Goal: Task Accomplishment & Management: Complete application form

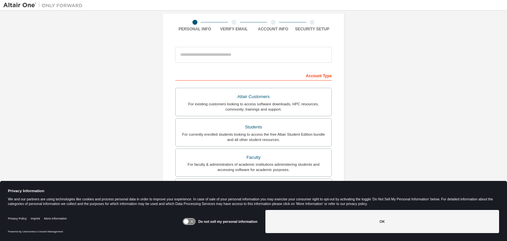
scroll to position [49, 0]
click at [241, 126] on div "Students" at bounding box center [254, 127] width 148 height 9
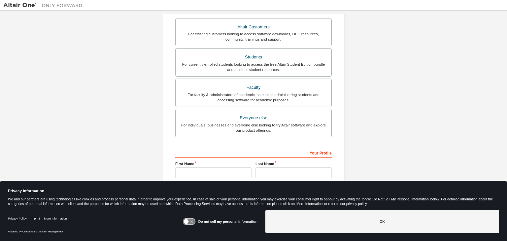
scroll to position [161, 0]
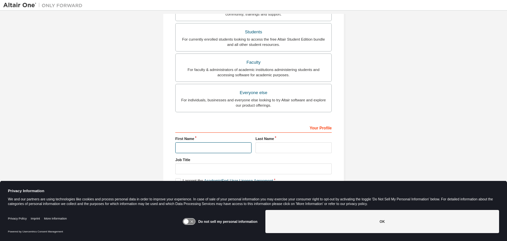
click at [209, 147] on input "text" at bounding box center [213, 147] width 76 height 11
type input "********"
click at [276, 146] on input "text" at bounding box center [294, 147] width 76 height 11
type input "*********"
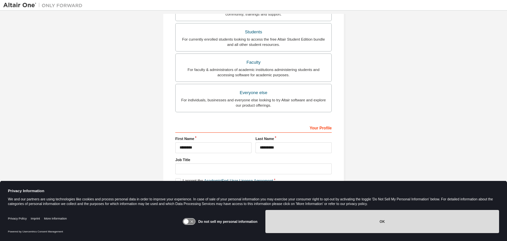
click at [336, 225] on button "OK" at bounding box center [383, 221] width 234 height 23
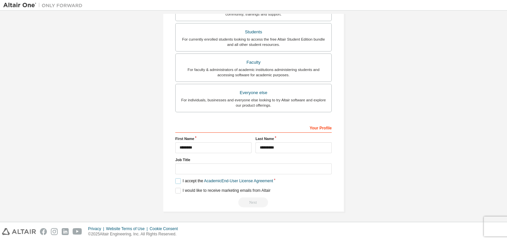
click at [177, 181] on label "I accept the Academic End-User License Agreement" at bounding box center [224, 181] width 98 height 6
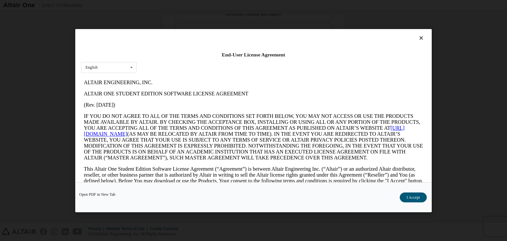
scroll to position [0, 0]
click at [417, 193] on button "I Accept" at bounding box center [413, 198] width 27 height 10
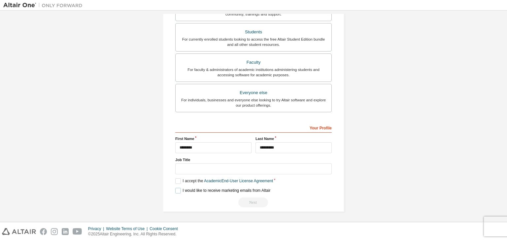
click at [176, 188] on label "I would like to receive marketing emails from Altair" at bounding box center [222, 191] width 95 height 6
click at [249, 199] on div "Next" at bounding box center [253, 203] width 157 height 10
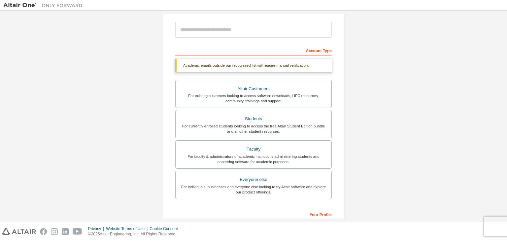
scroll to position [161, 0]
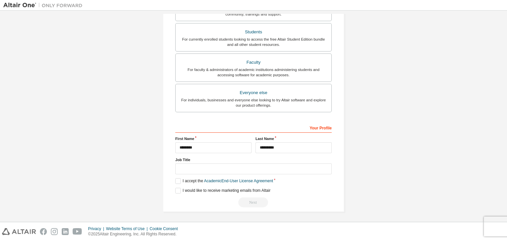
click at [257, 200] on div "Next" at bounding box center [253, 203] width 157 height 10
click at [176, 189] on label "I would like to receive marketing emails from Altair" at bounding box center [222, 191] width 95 height 6
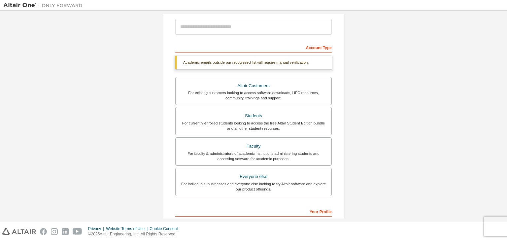
scroll to position [0, 0]
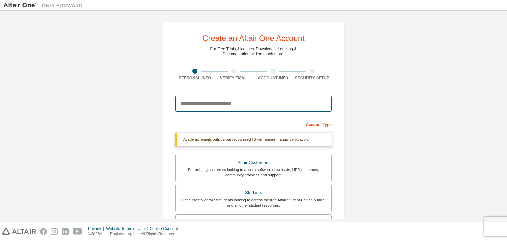
click at [237, 105] on input "email" at bounding box center [253, 104] width 157 height 16
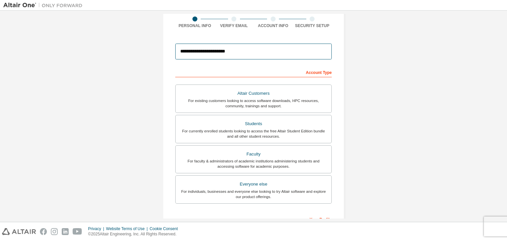
scroll to position [144, 0]
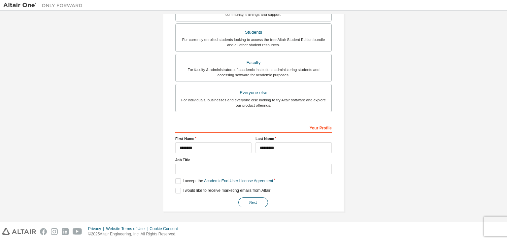
type input "**********"
click at [253, 204] on button "Next" at bounding box center [253, 203] width 30 height 10
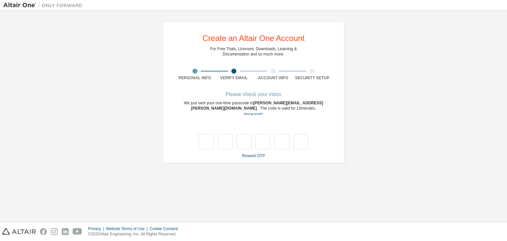
type input "*"
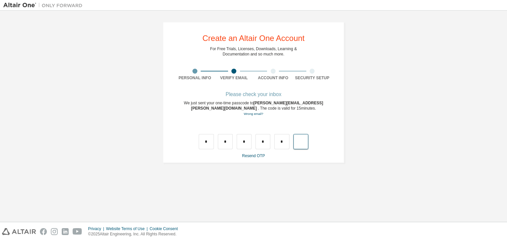
type input "*"
